Goal: Navigation & Orientation: Find specific page/section

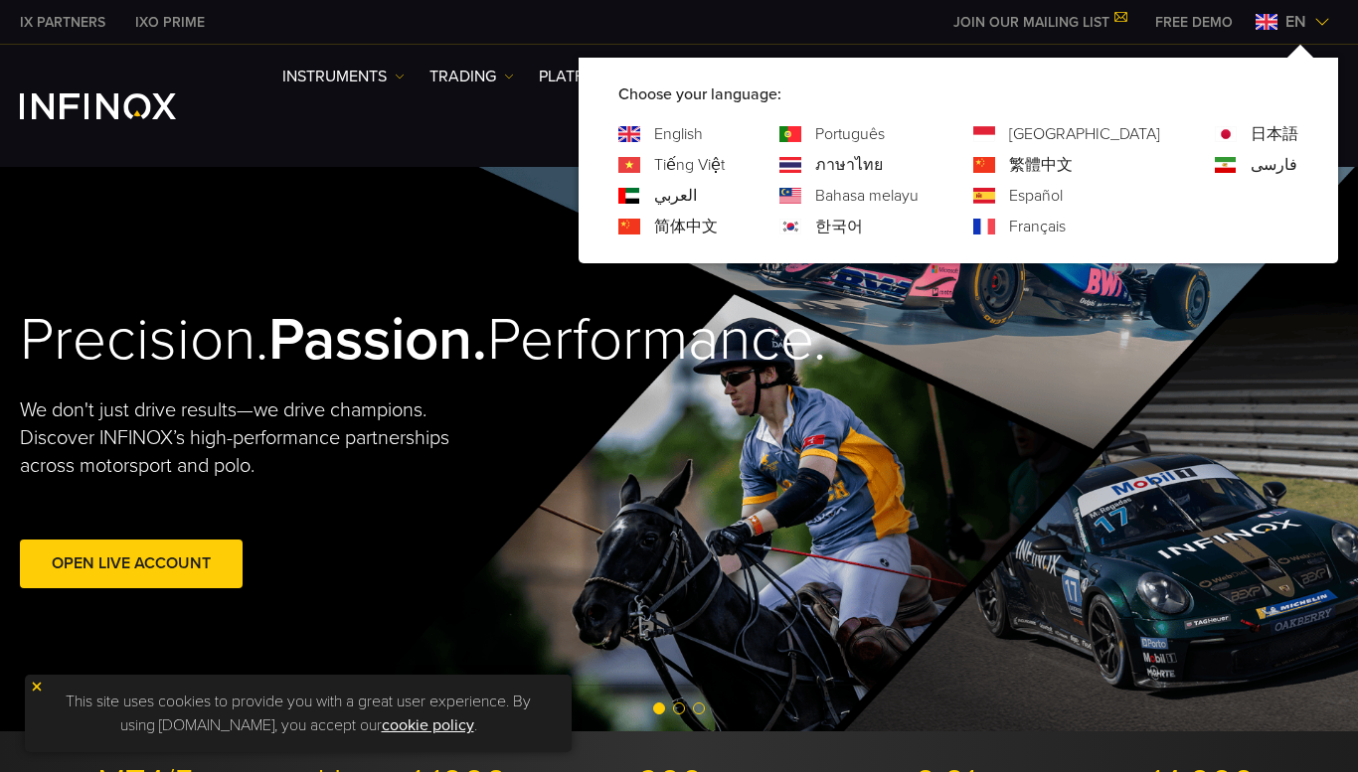
click at [1303, 22] on span "en" at bounding box center [1295, 22] width 37 height 24
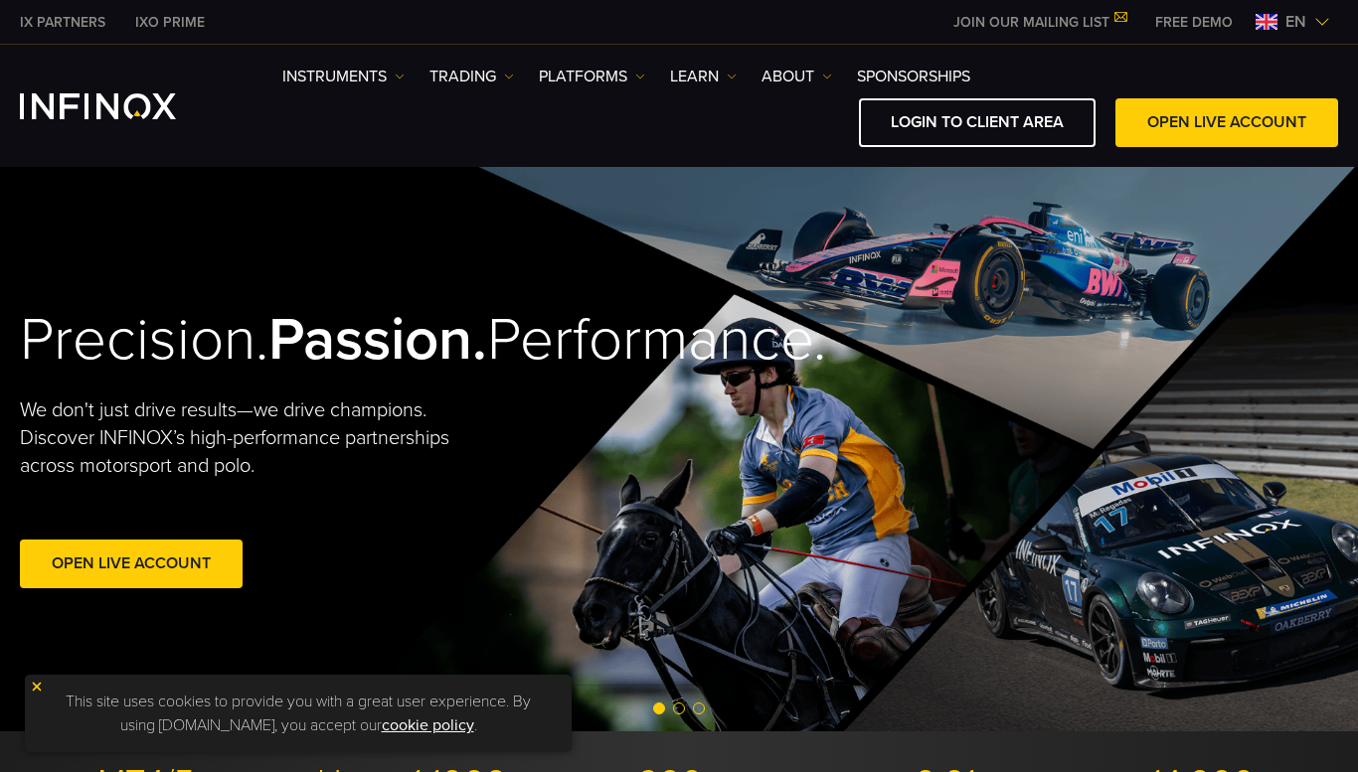
click at [1303, 22] on span "en" at bounding box center [1295, 22] width 37 height 24
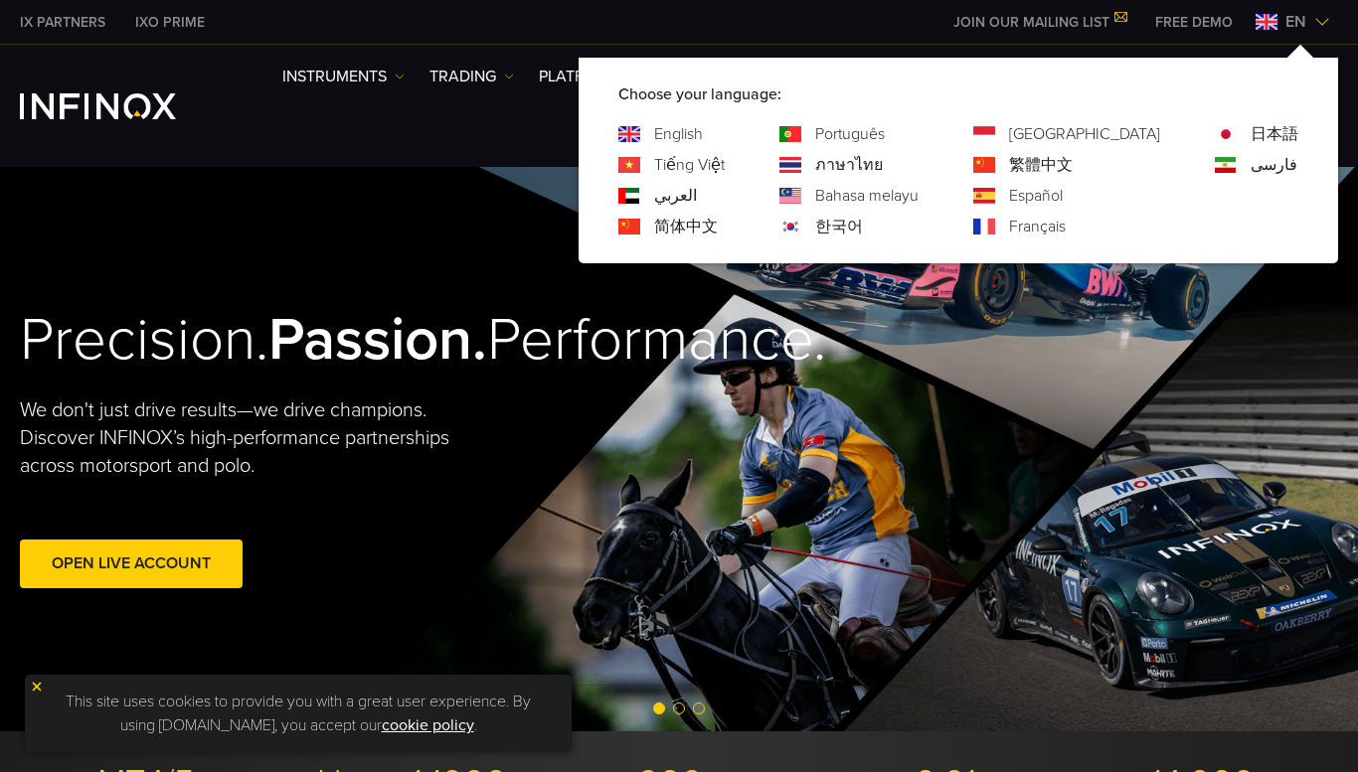
click at [1062, 205] on link "Español" at bounding box center [1036, 196] width 54 height 24
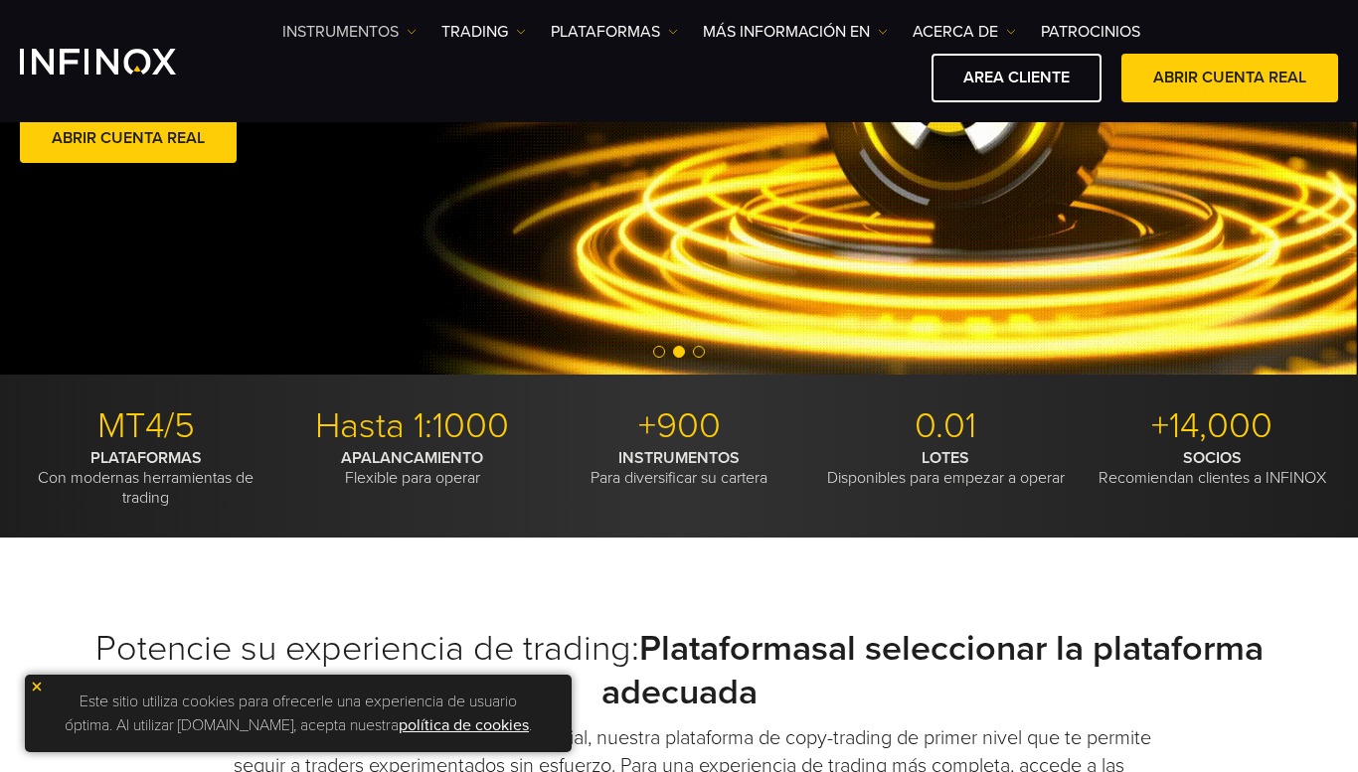
scroll to position [311, 0]
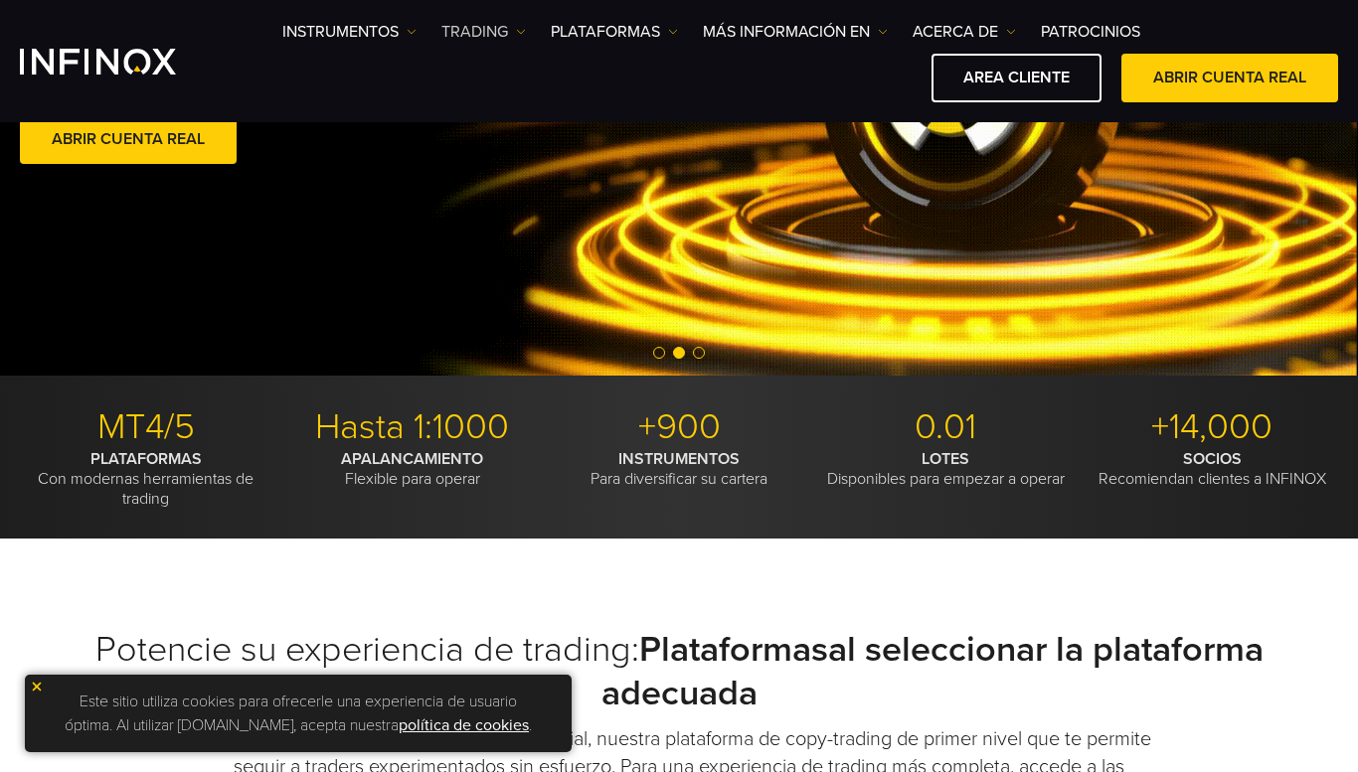
click at [520, 35] on img at bounding box center [521, 32] width 10 height 10
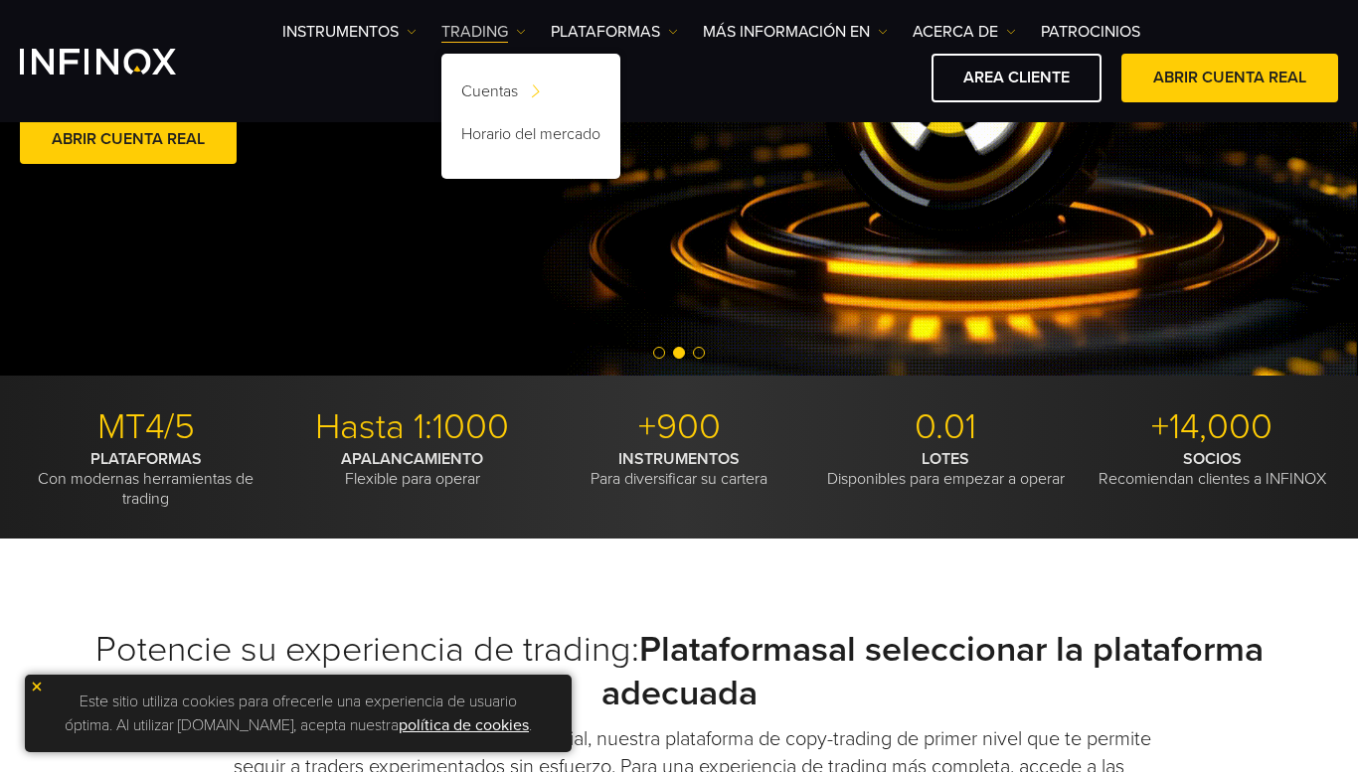
scroll to position [0, 0]
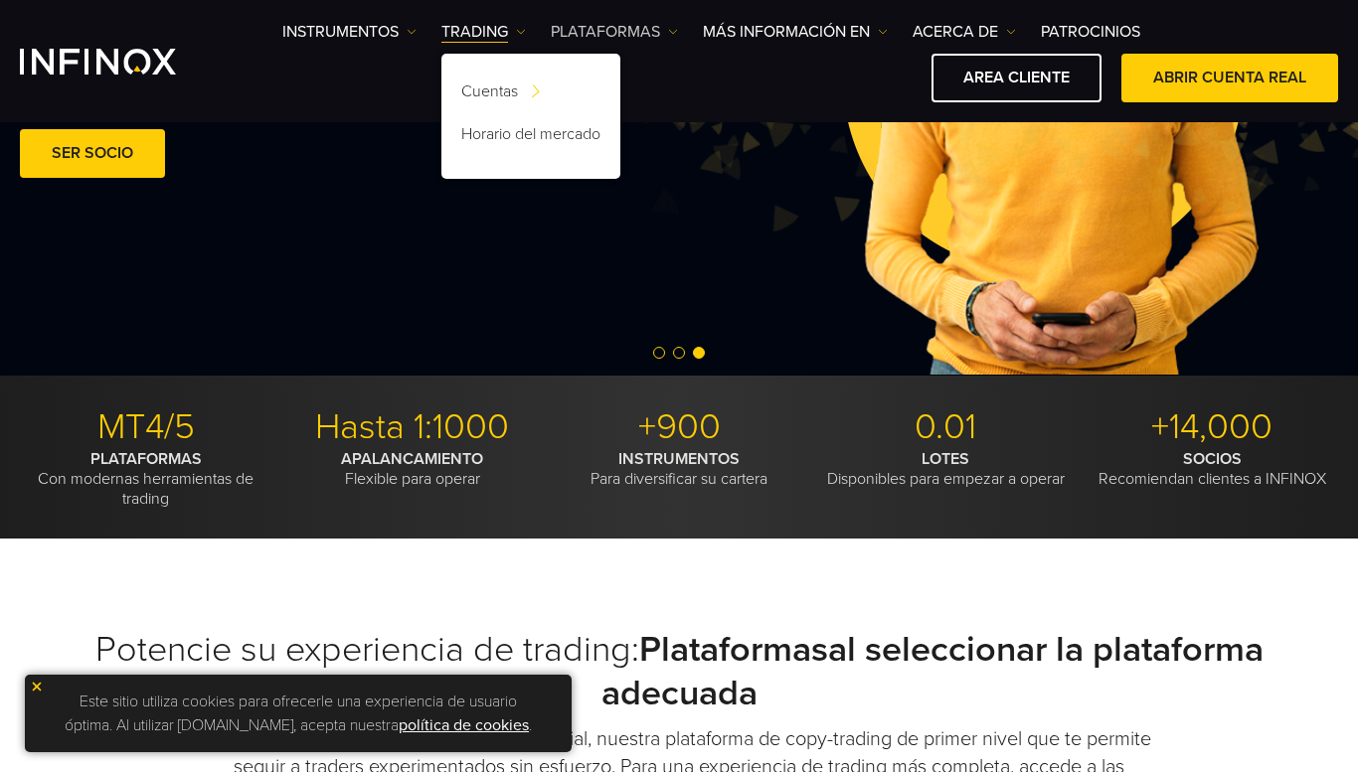
click at [655, 29] on link "PLATAFORMAS" at bounding box center [614, 32] width 127 height 24
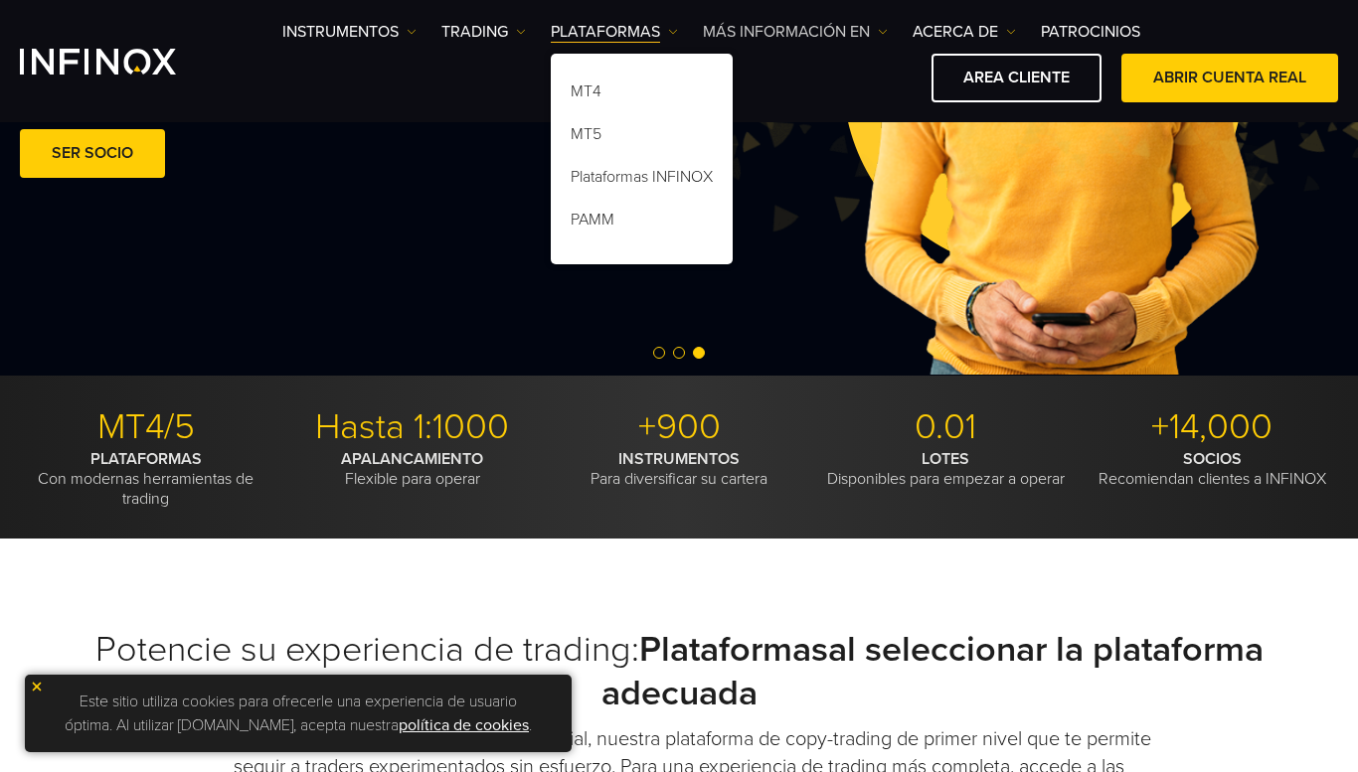
click at [881, 34] on img at bounding box center [883, 32] width 10 height 10
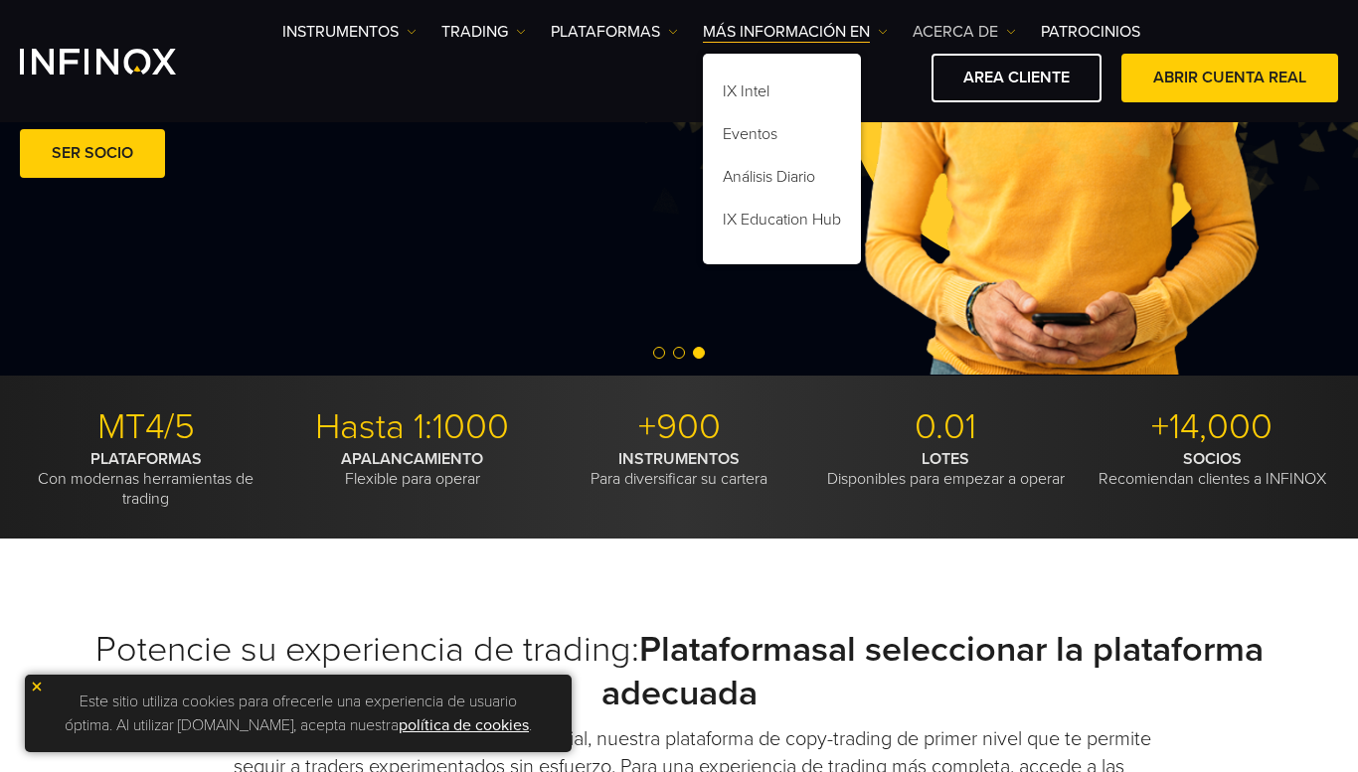
click at [994, 32] on link "ACERCA DE" at bounding box center [963, 32] width 103 height 24
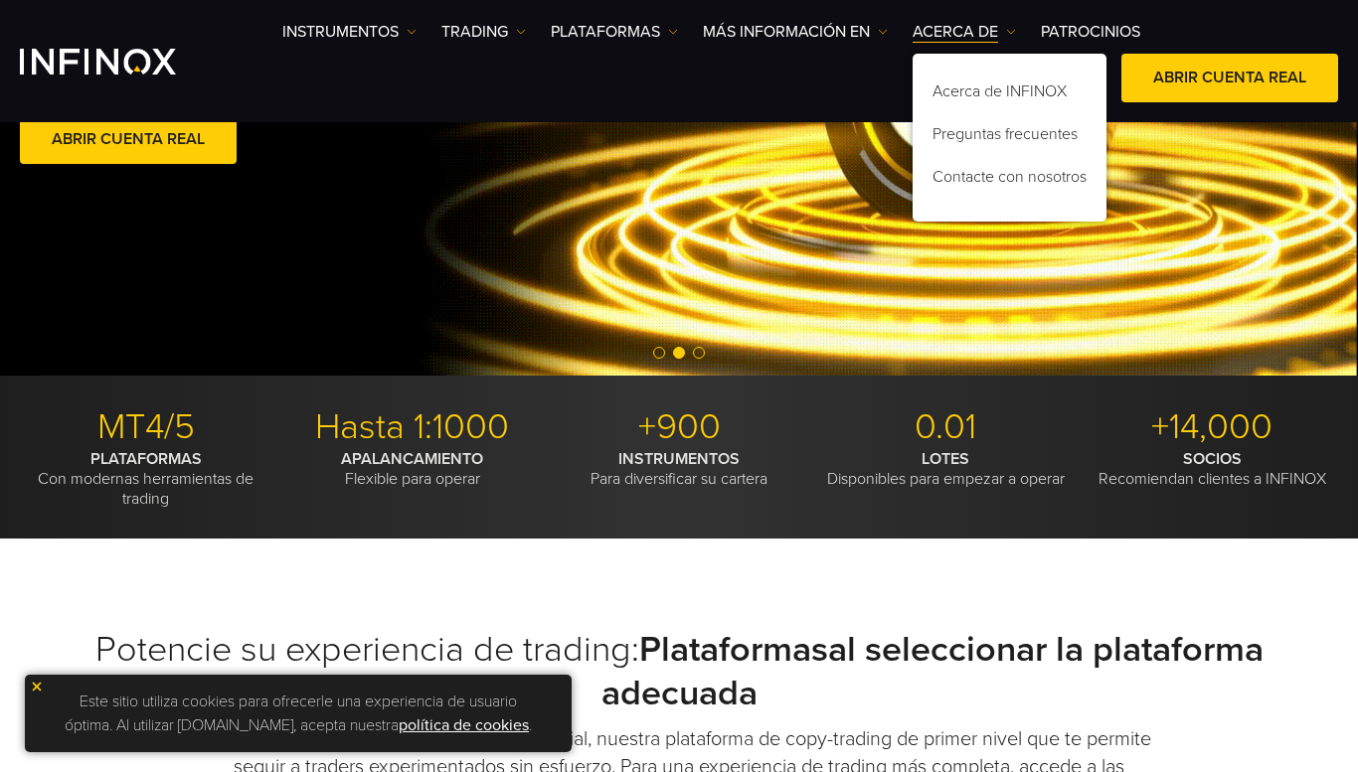
click at [1230, 188] on div "Lleve su experiencia de trading al siguiente nivel con INFINOX Broker multiregu…" at bounding box center [679, 93] width 1358 height 215
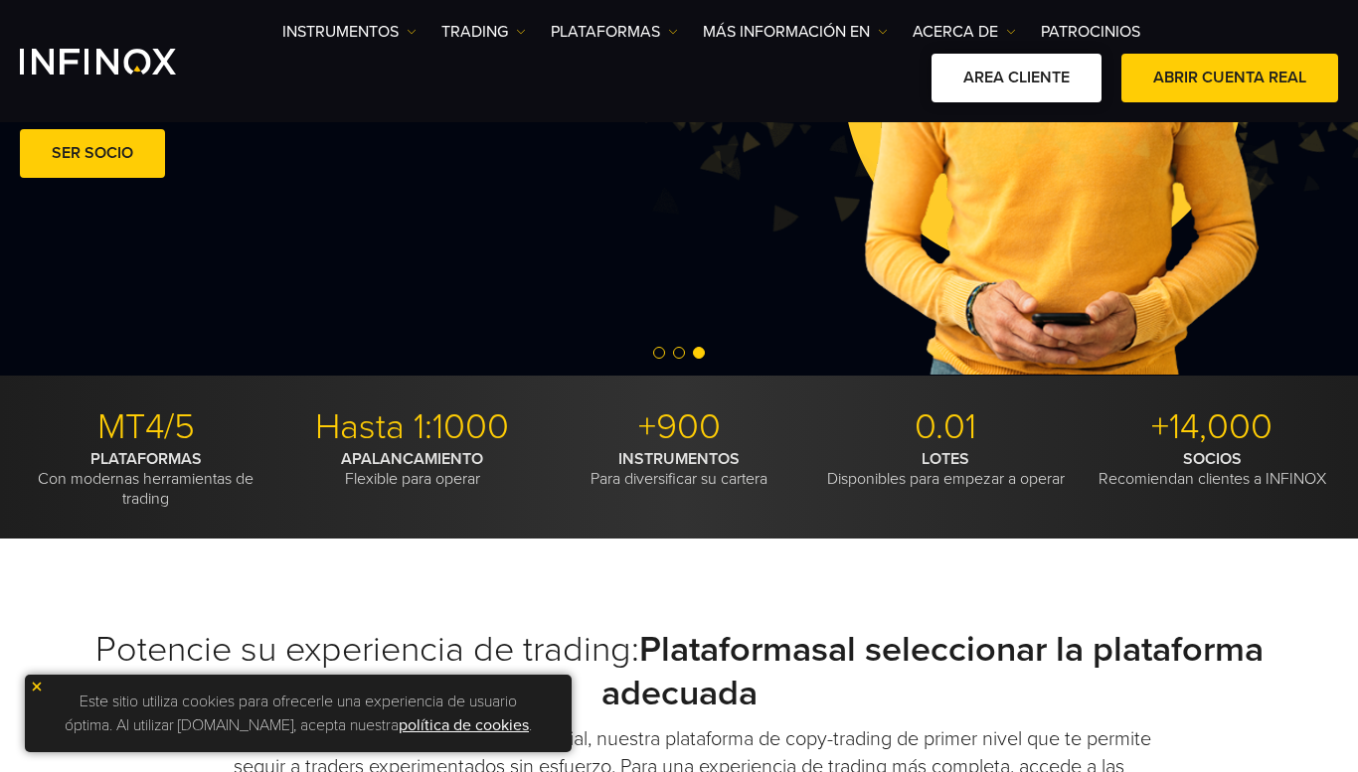
click at [1041, 62] on link "AREA CLIENTE" at bounding box center [1016, 78] width 170 height 49
